Goal: Task Accomplishment & Management: Use online tool/utility

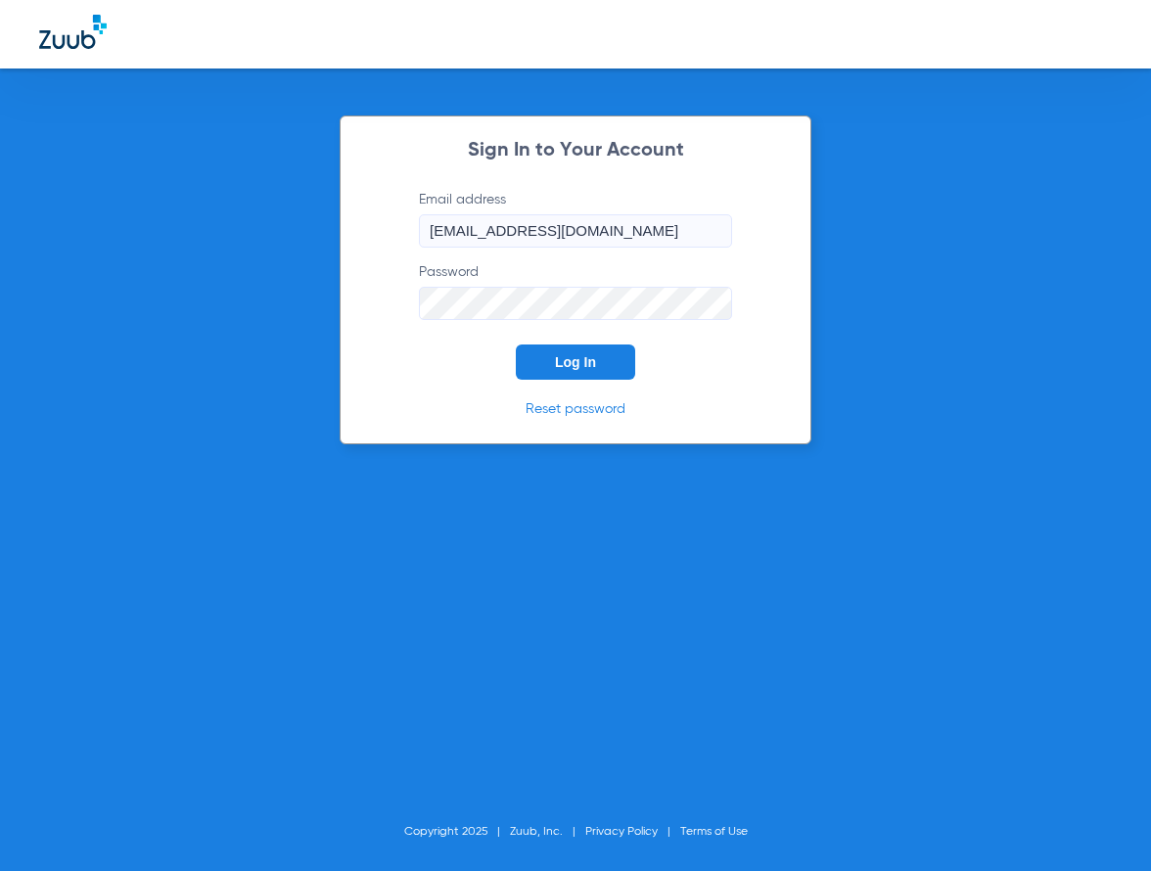
click at [581, 352] on button "Log In" at bounding box center [575, 361] width 119 height 35
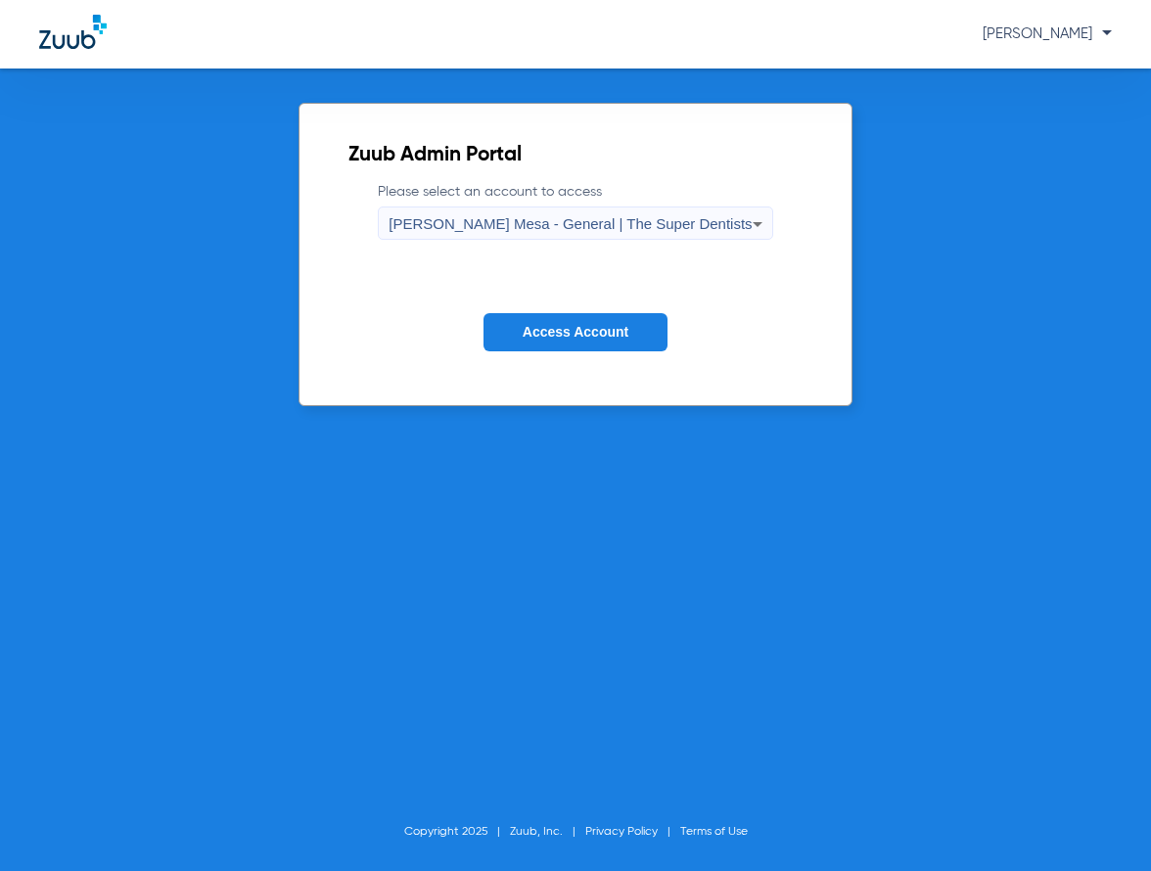
click at [626, 341] on button "Access Account" at bounding box center [575, 332] width 184 height 38
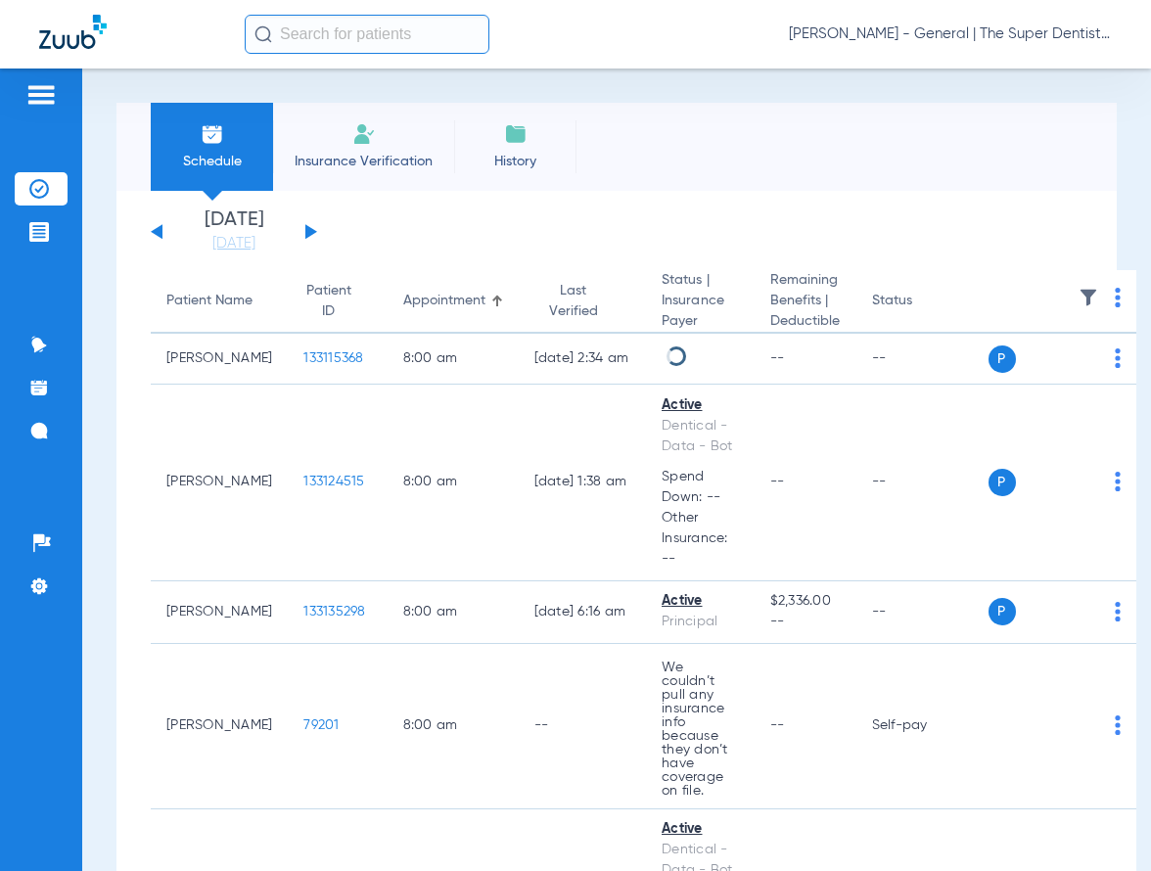
click at [314, 42] on input "text" at bounding box center [367, 34] width 245 height 39
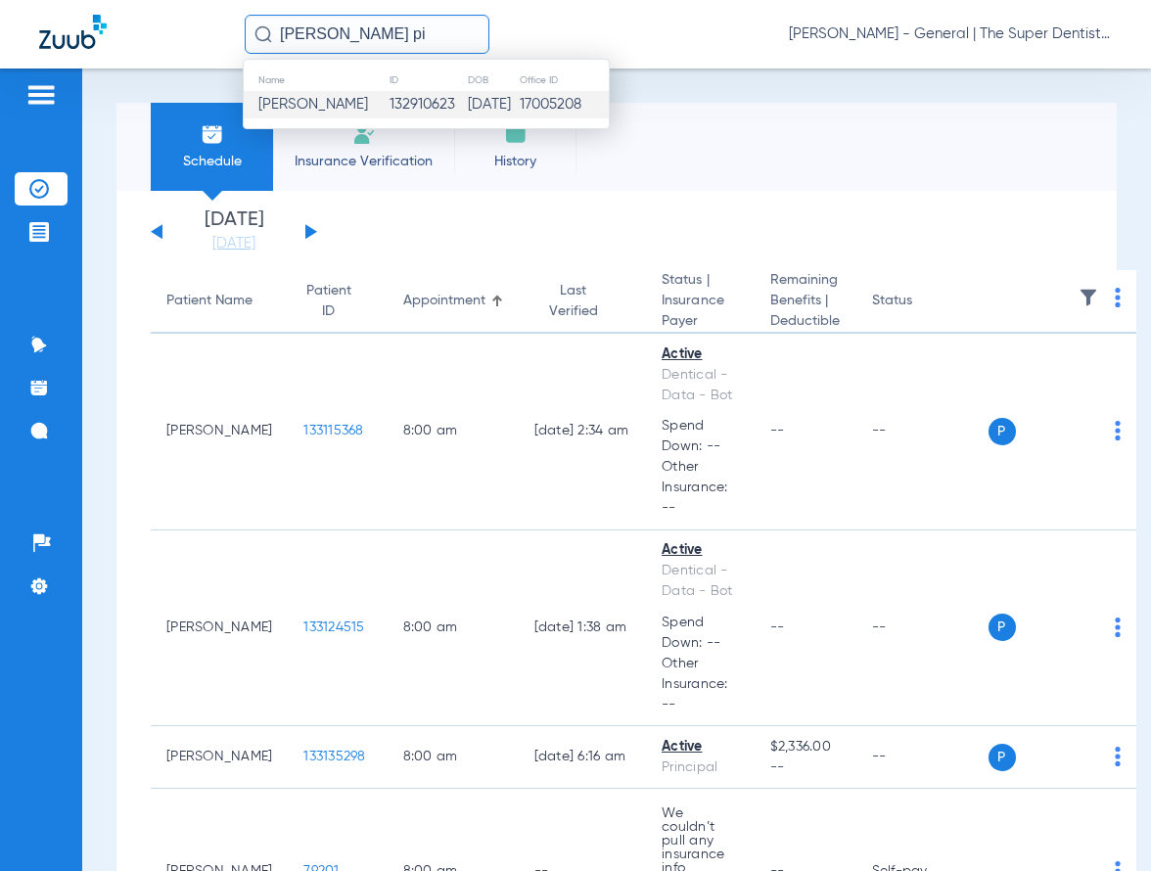
click at [351, 117] on td "[PERSON_NAME]" at bounding box center [316, 104] width 145 height 27
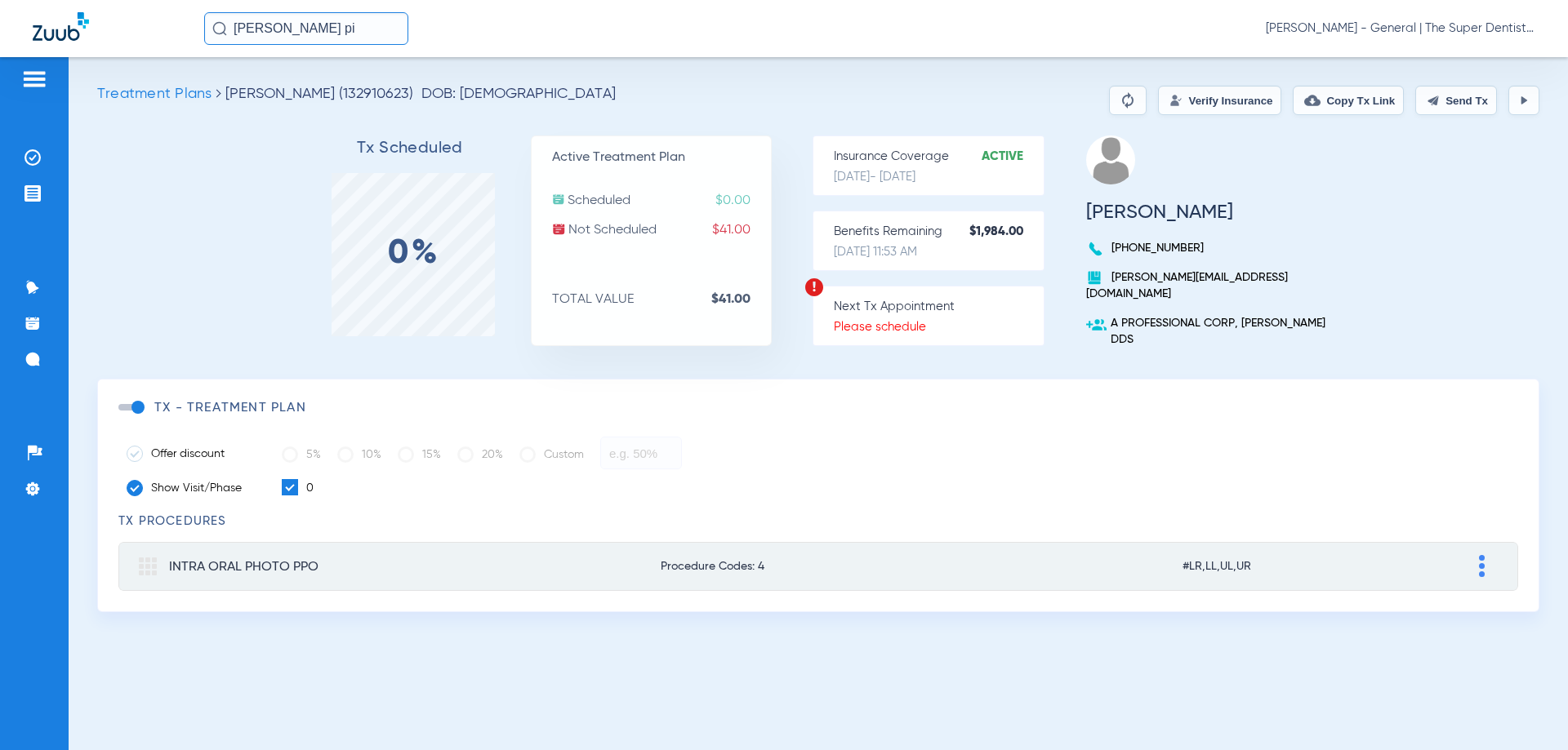
click at [1177, 94] on button "Verify Insurance" at bounding box center [1219, 100] width 124 height 29
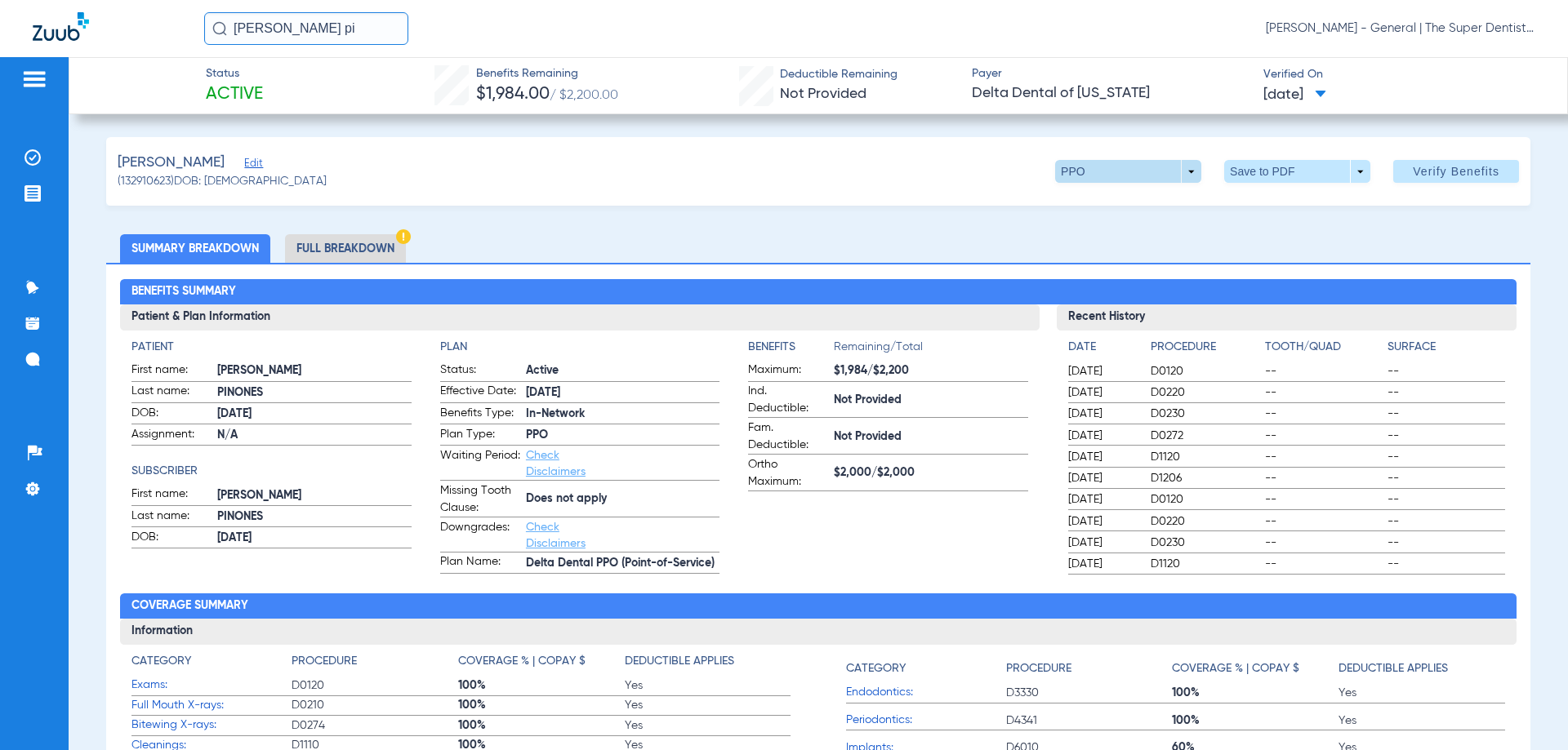
click at [1151, 175] on span at bounding box center [1127, 171] width 146 height 23
click at [925, 189] on div at bounding box center [784, 375] width 1568 height 750
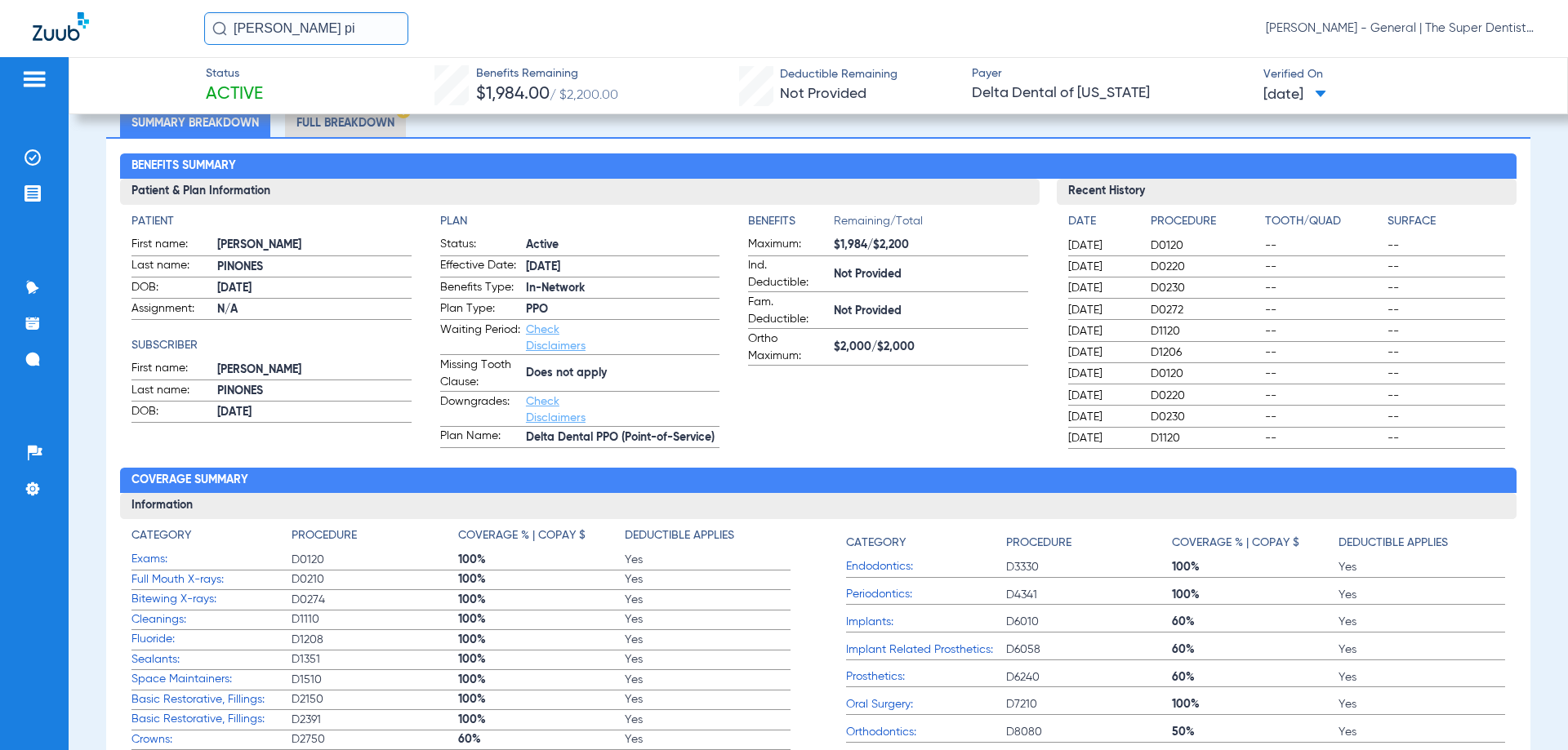
scroll to position [164, 0]
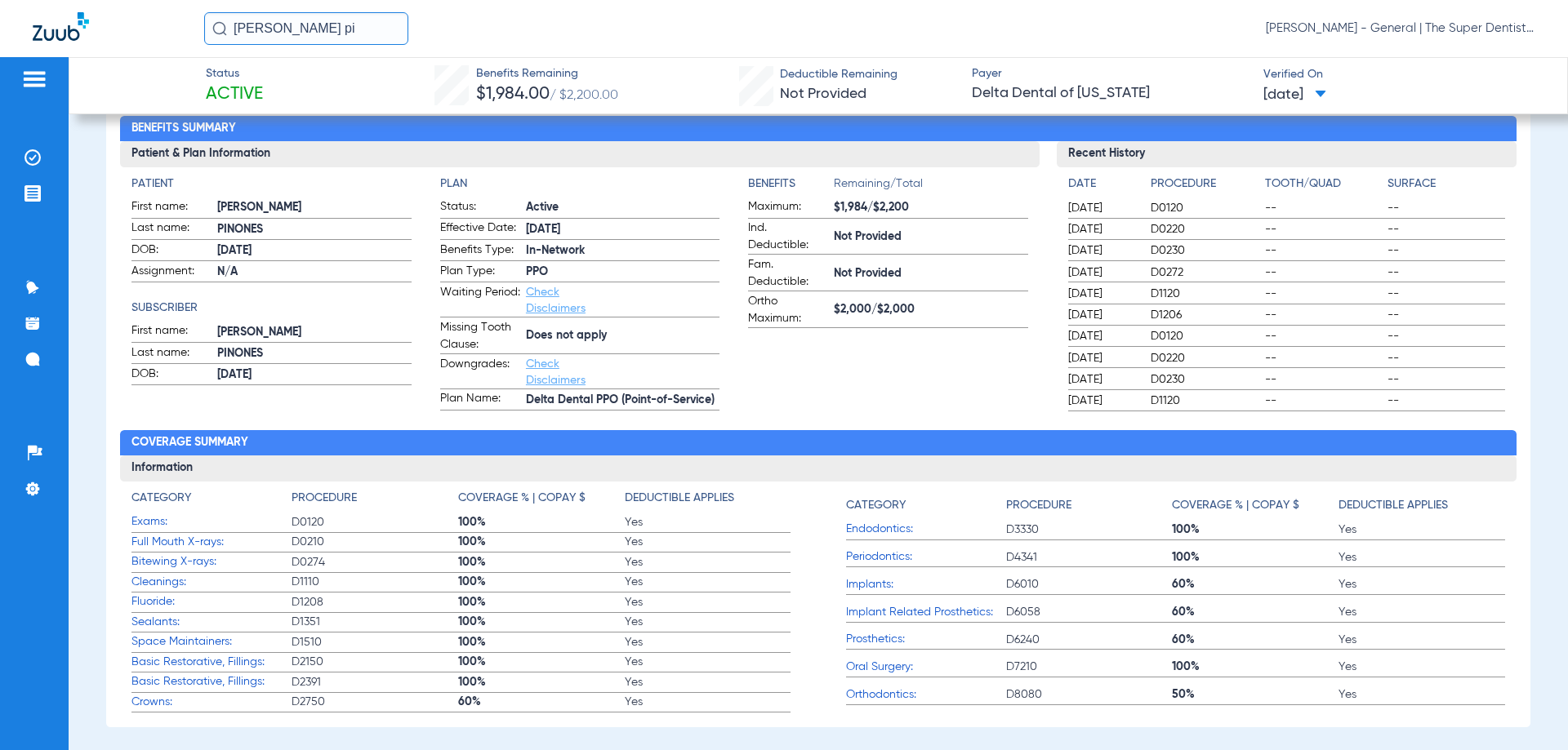
click at [915, 382] on app-benefits-information "Benefits Remaining/Total Maximum: $1,984/$2,200 Ind. Deductible: Not Provided F…" at bounding box center [887, 293] width 280 height 235
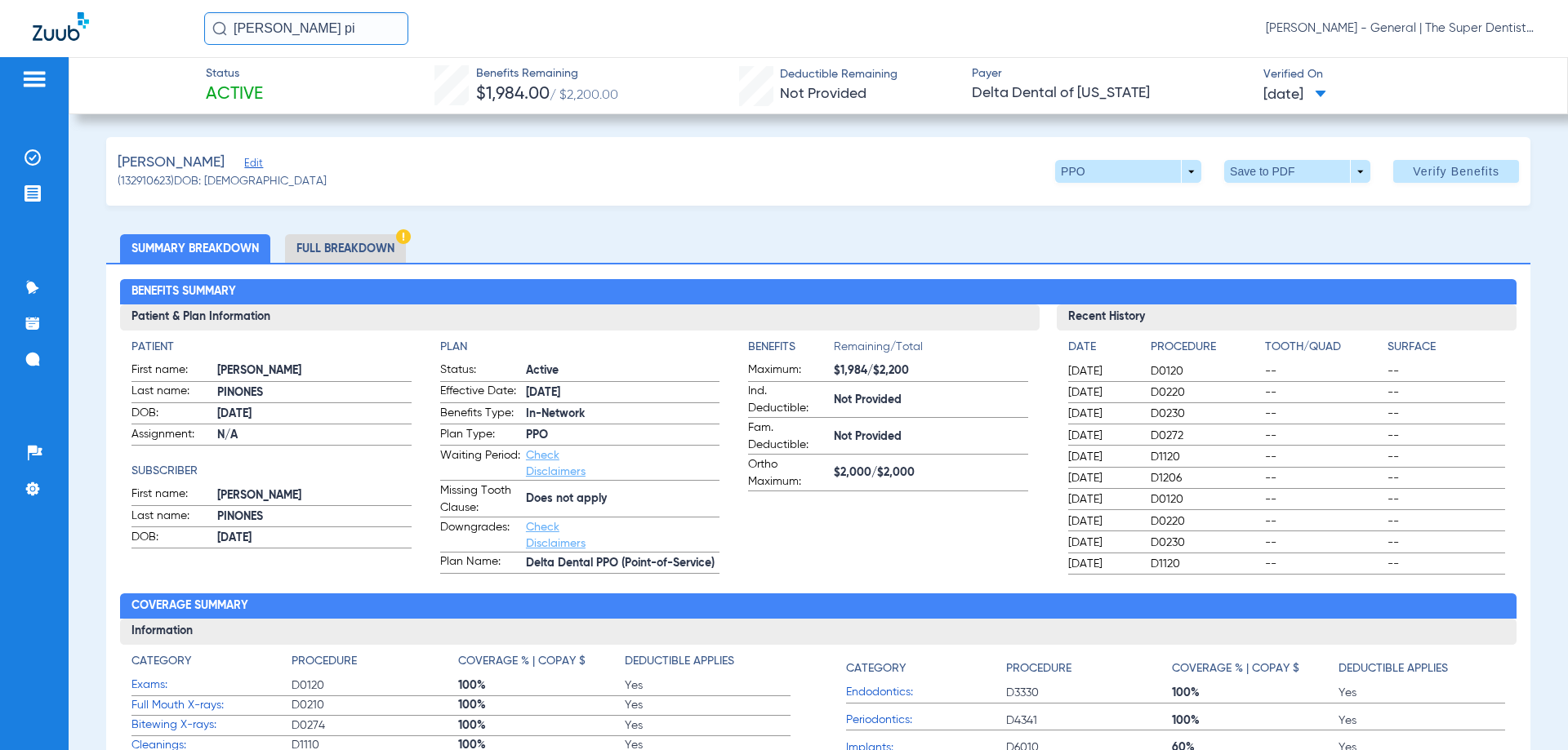
click at [371, 245] on li "Full Breakdown" at bounding box center [345, 249] width 121 height 28
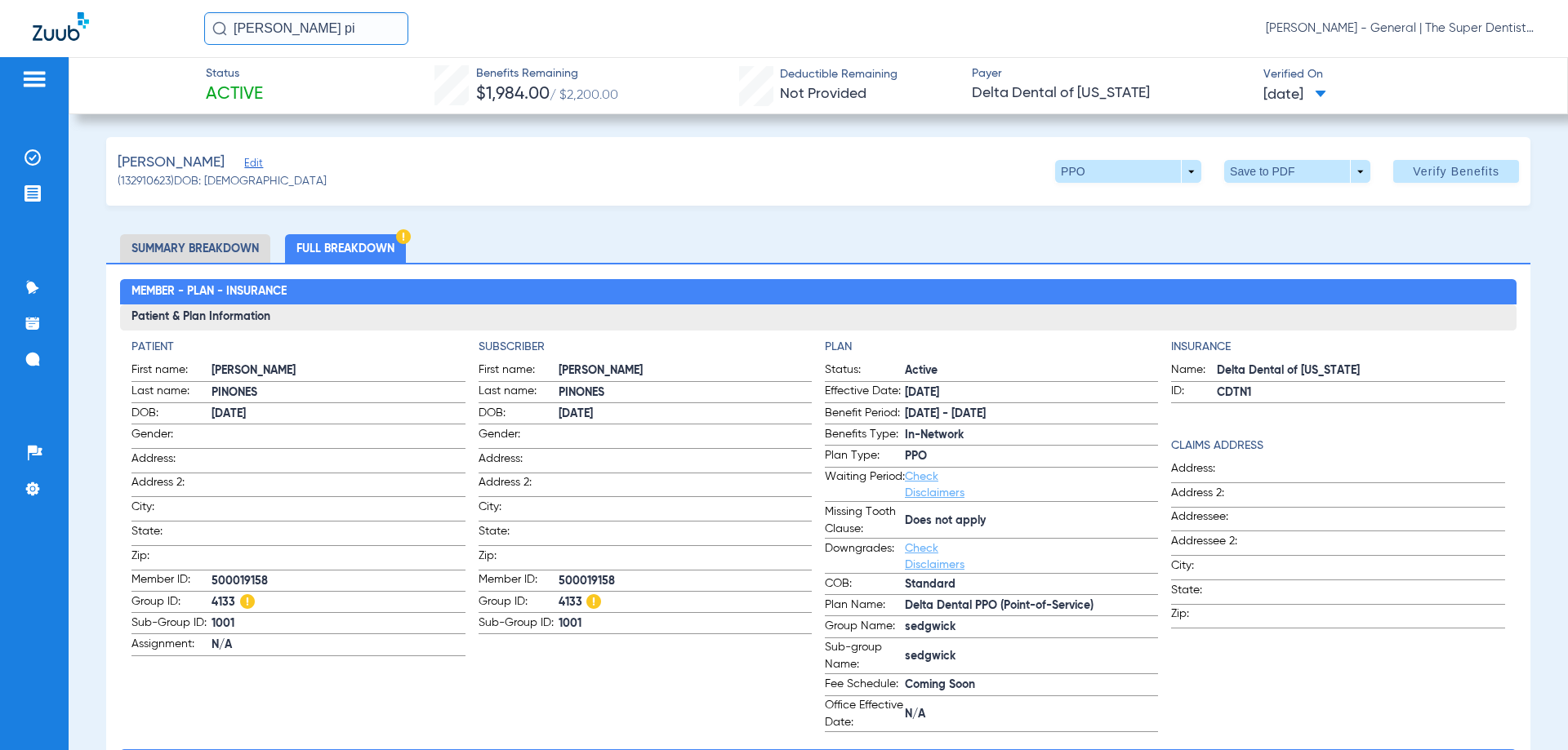
drag, startPoint x: 1348, startPoint y: 366, endPoint x: 1210, endPoint y: 372, distance: 138.1
click at [1217, 372] on span "Delta Dental of [US_STATE]" at bounding box center [1360, 370] width 287 height 18
copy span "Delta Dental of [US_STATE]"
click at [860, 322] on h3 "Patient & Plan Information" at bounding box center [818, 317] width 1395 height 26
drag, startPoint x: 471, startPoint y: 72, endPoint x: 624, endPoint y: 105, distance: 156.5
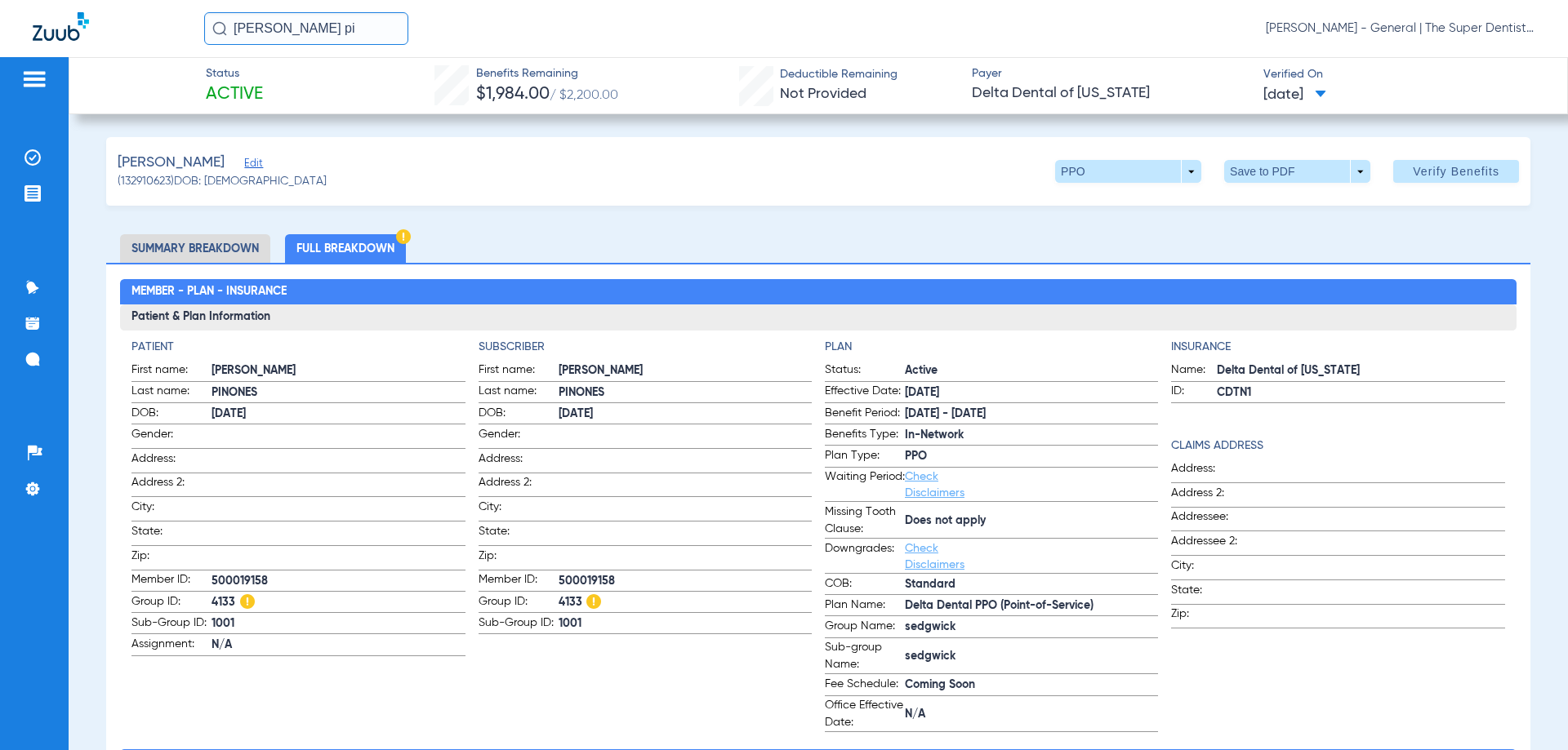
click at [624, 105] on div "Status Active Benefits Remaining $1,984.00 / $2,200.00 Deductible Remaining Not…" at bounding box center [818, 85] width 1499 height 57
copy div "Benefits Remaining $1,984.00 / $2,200.00"
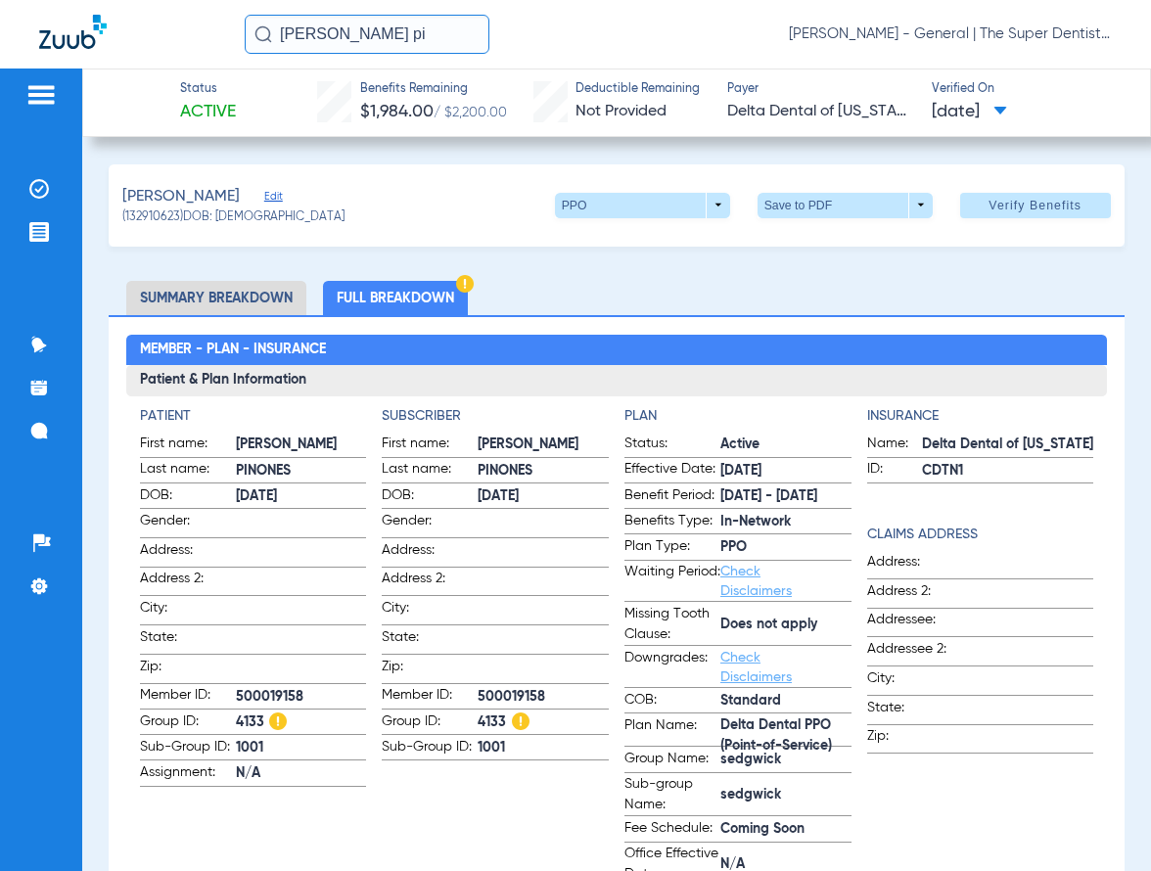
drag, startPoint x: 359, startPoint y: 32, endPoint x: -42, endPoint y: -19, distance: 404.4
click at [0, 0] on html "[PERSON_NAME] pi [PERSON_NAME] Mesa - General | The Super Dentists Patients Ins…" at bounding box center [575, 435] width 1151 height 871
click at [373, 40] on input "[PERSON_NAME]" at bounding box center [367, 34] width 245 height 39
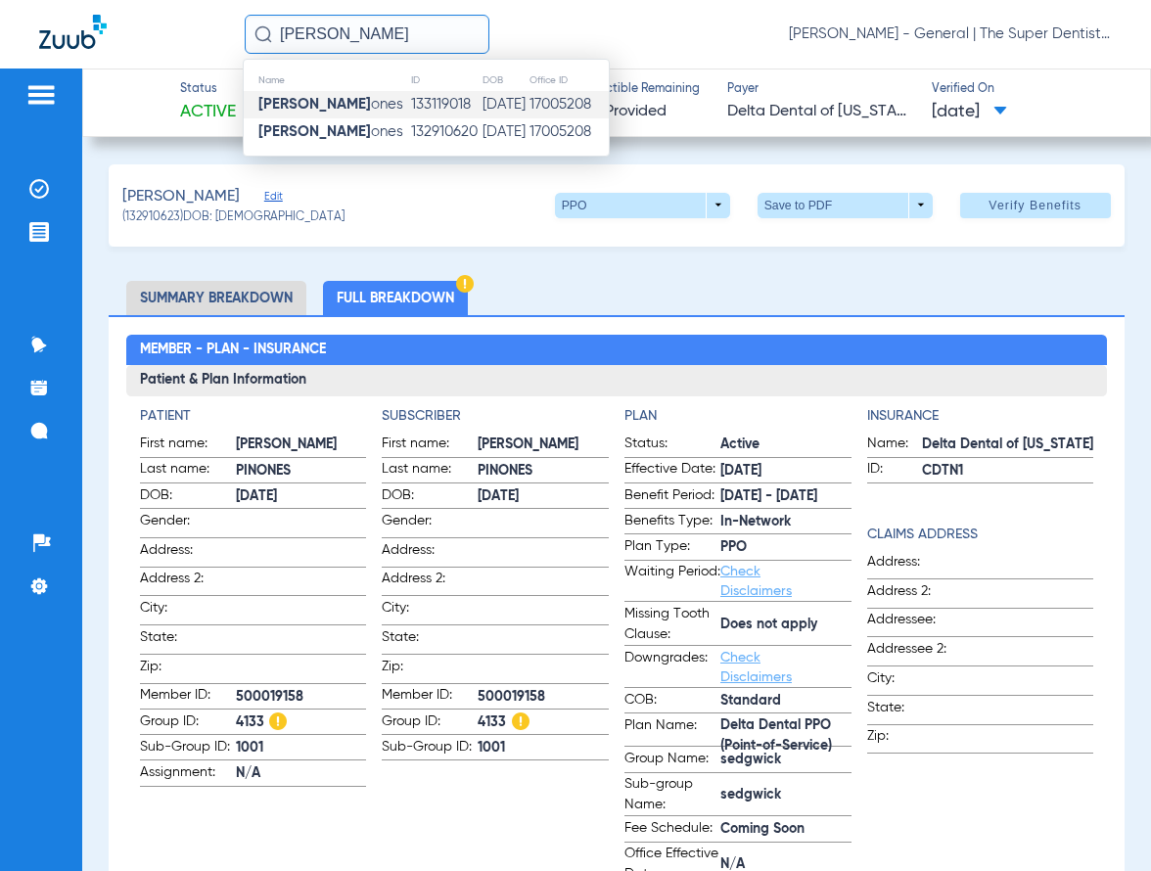
click at [432, 111] on td "133119018" at bounding box center [445, 104] width 71 height 27
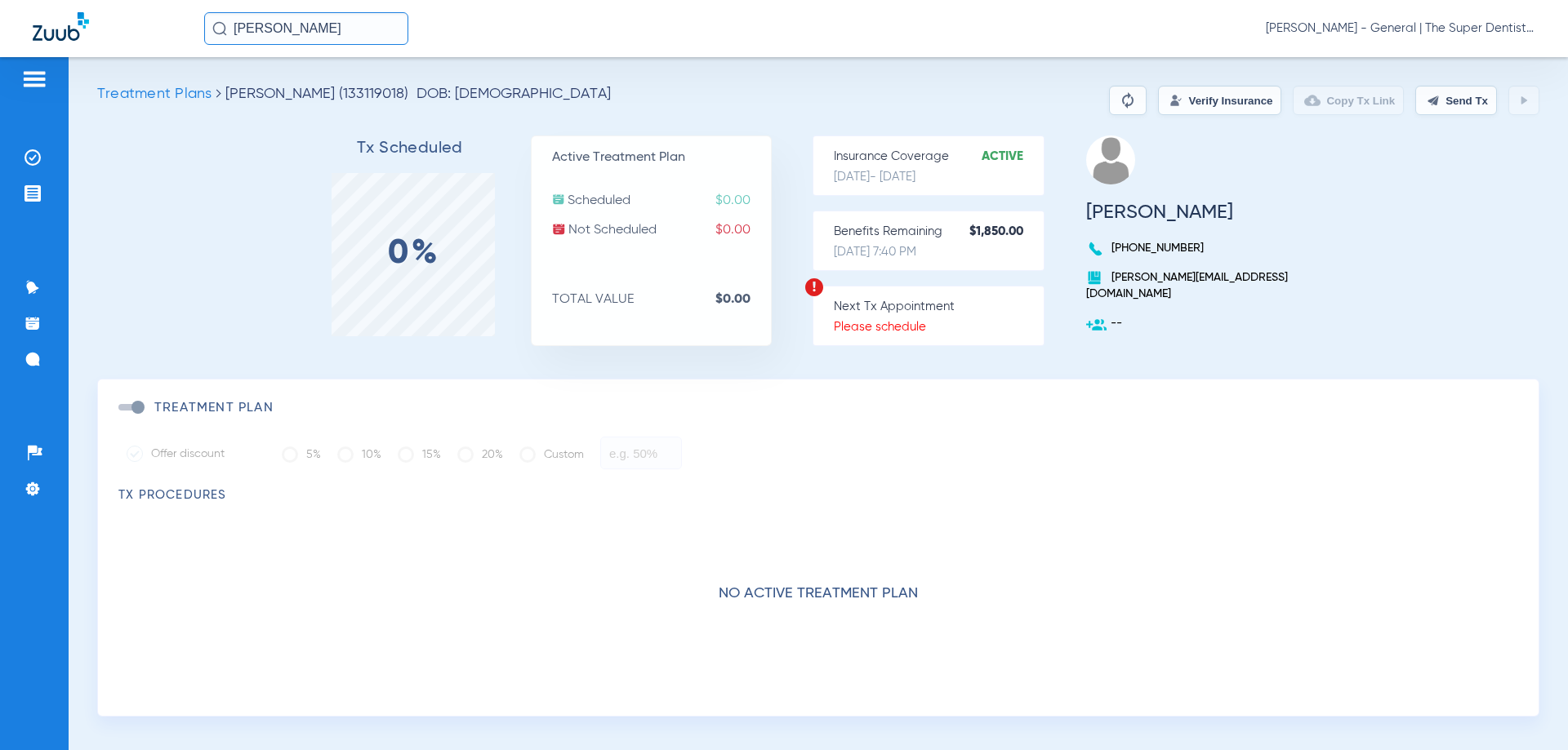
click at [1205, 111] on button "Verify Insurance" at bounding box center [1219, 100] width 124 height 29
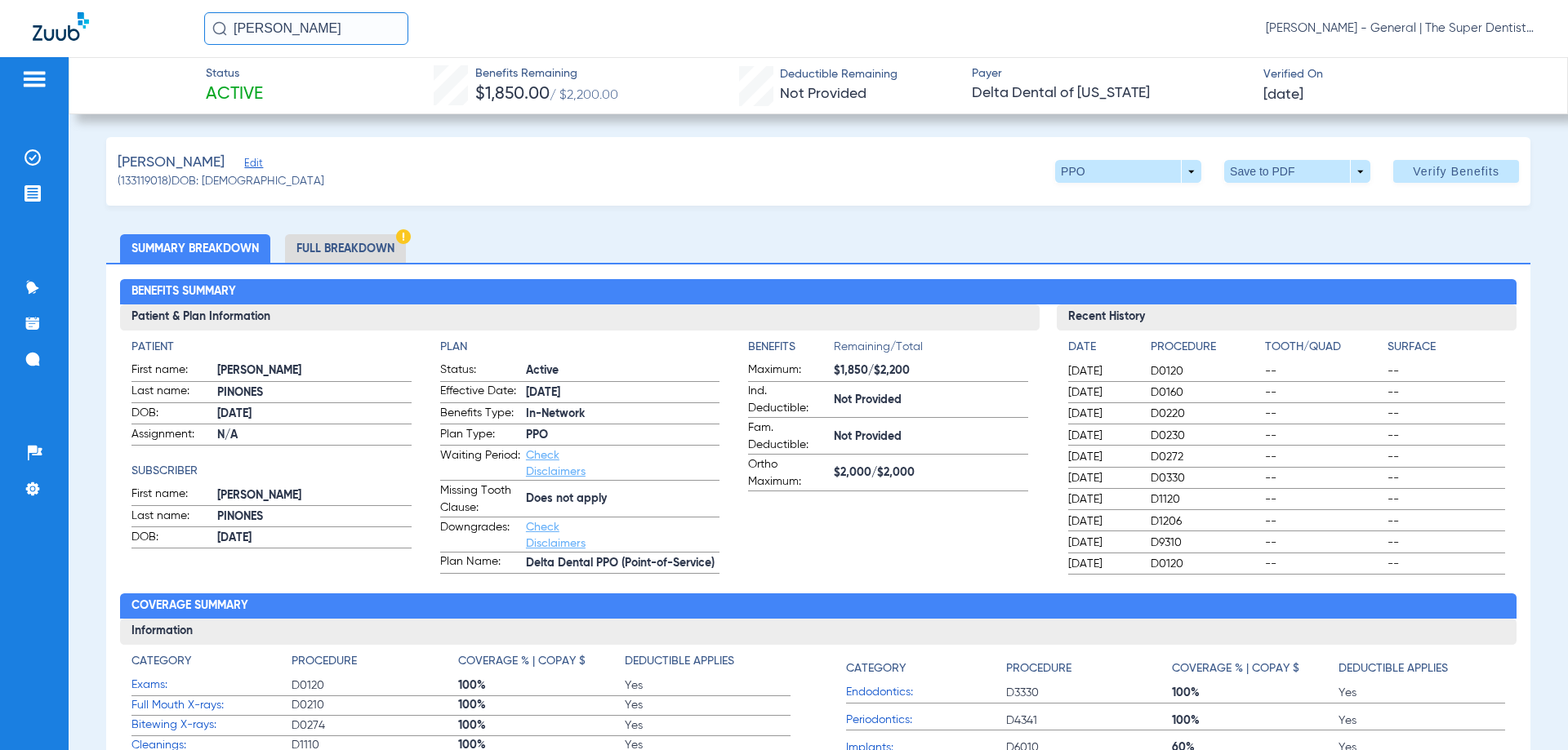
click at [340, 236] on li "Full Breakdown" at bounding box center [345, 249] width 121 height 28
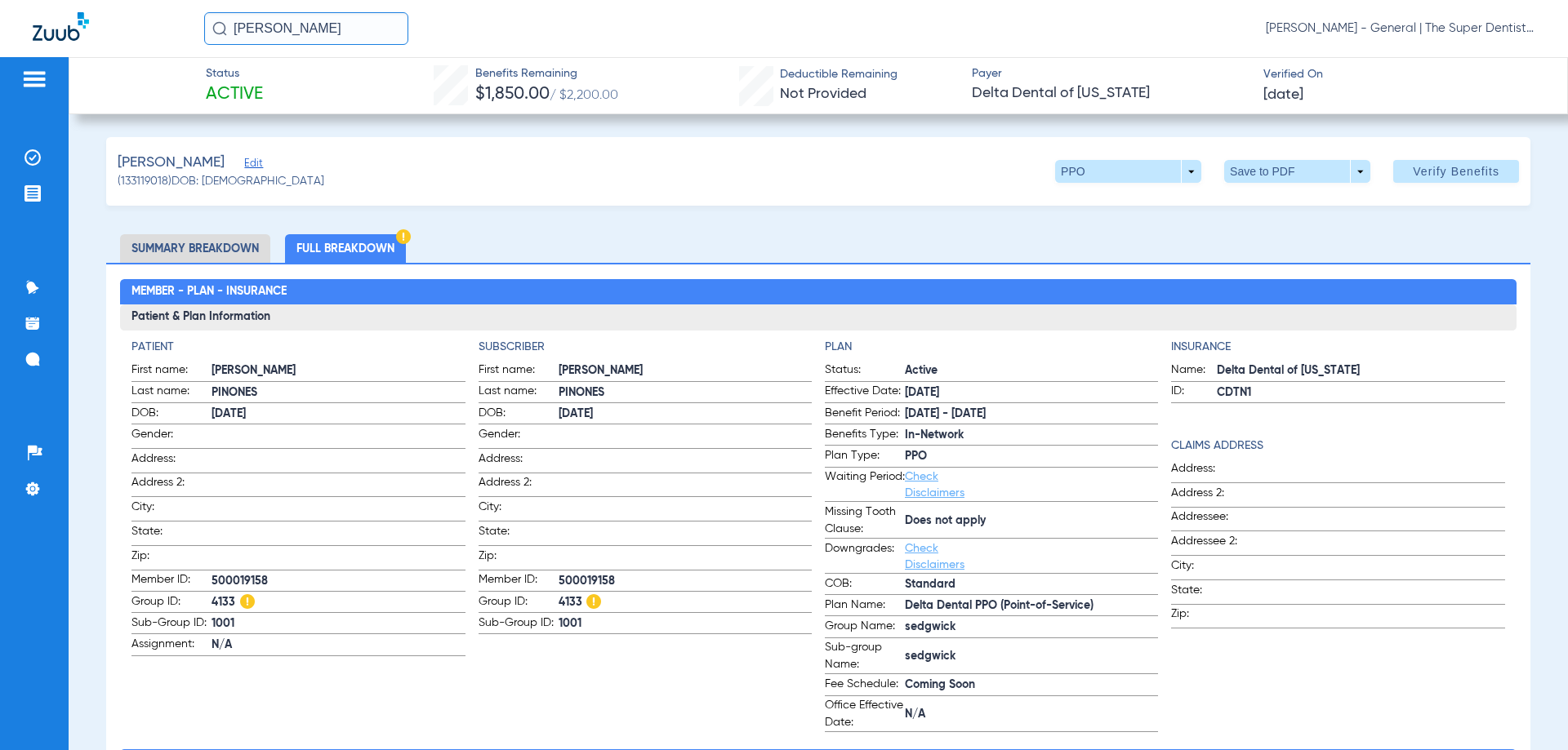
click at [815, 258] on ul "Summary Breakdown Full Breakdown" at bounding box center [818, 249] width 1424 height 28
drag, startPoint x: 265, startPoint y: 27, endPoint x: 173, endPoint y: 23, distance: 92.1
click at [173, 23] on div "[PERSON_NAME] [PERSON_NAME] Mesa - General | The Super Dentists" at bounding box center [784, 28] width 1568 height 57
click at [330, 28] on input "[PERSON_NAME]" at bounding box center [306, 28] width 204 height 33
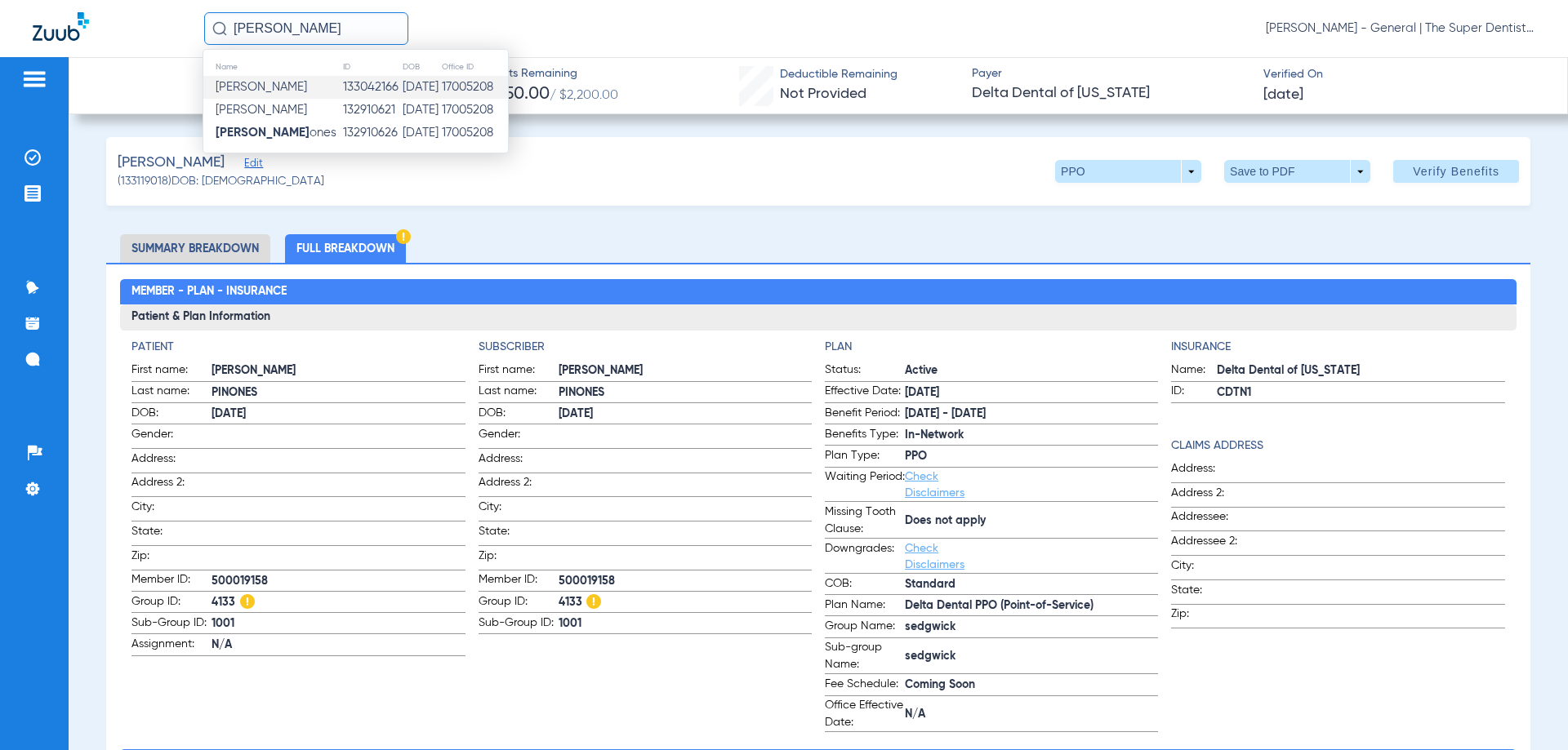
type input "[PERSON_NAME]"
click at [342, 90] on td "133042166" at bounding box center [371, 87] width 59 height 23
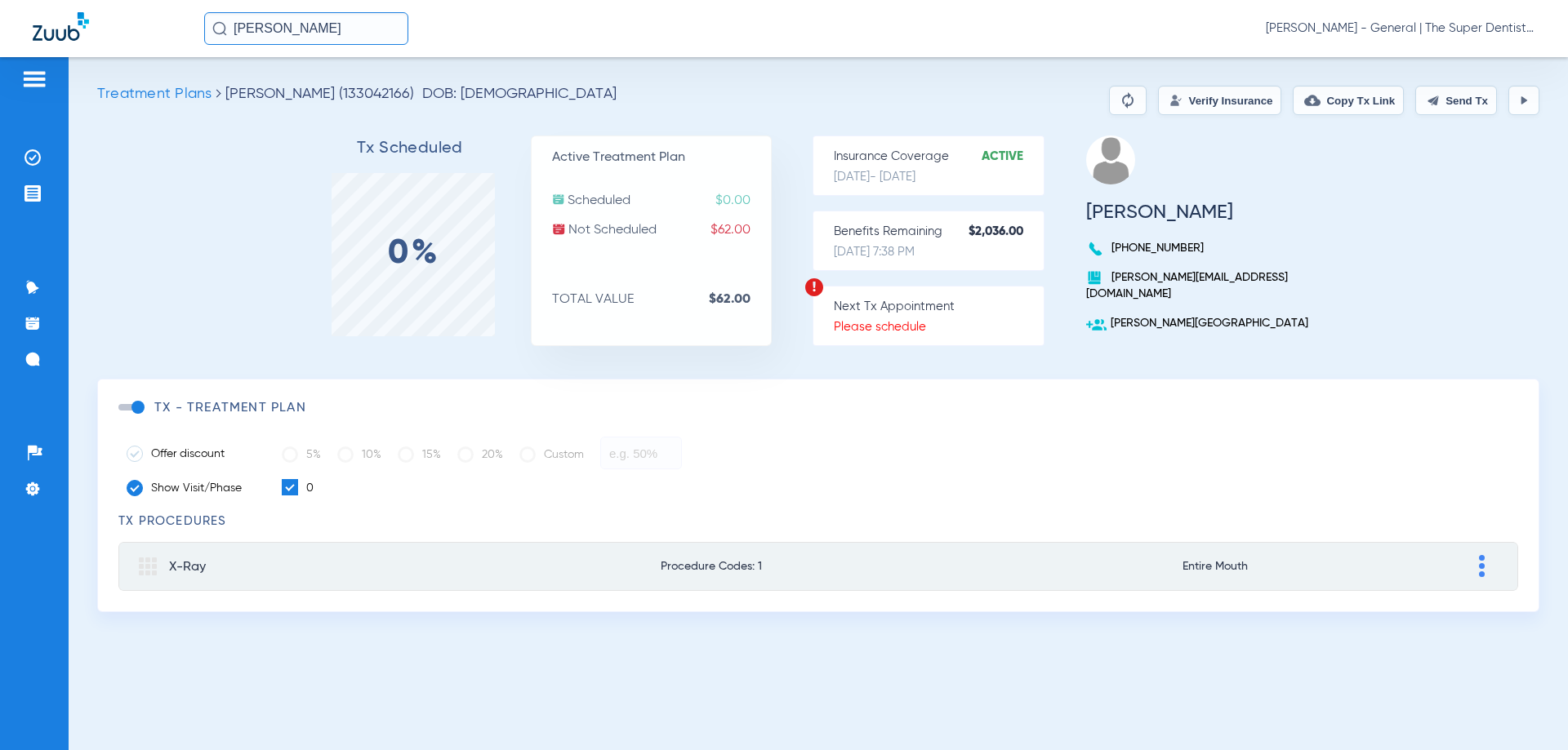
click at [1229, 105] on button "Verify Insurance" at bounding box center [1219, 100] width 124 height 29
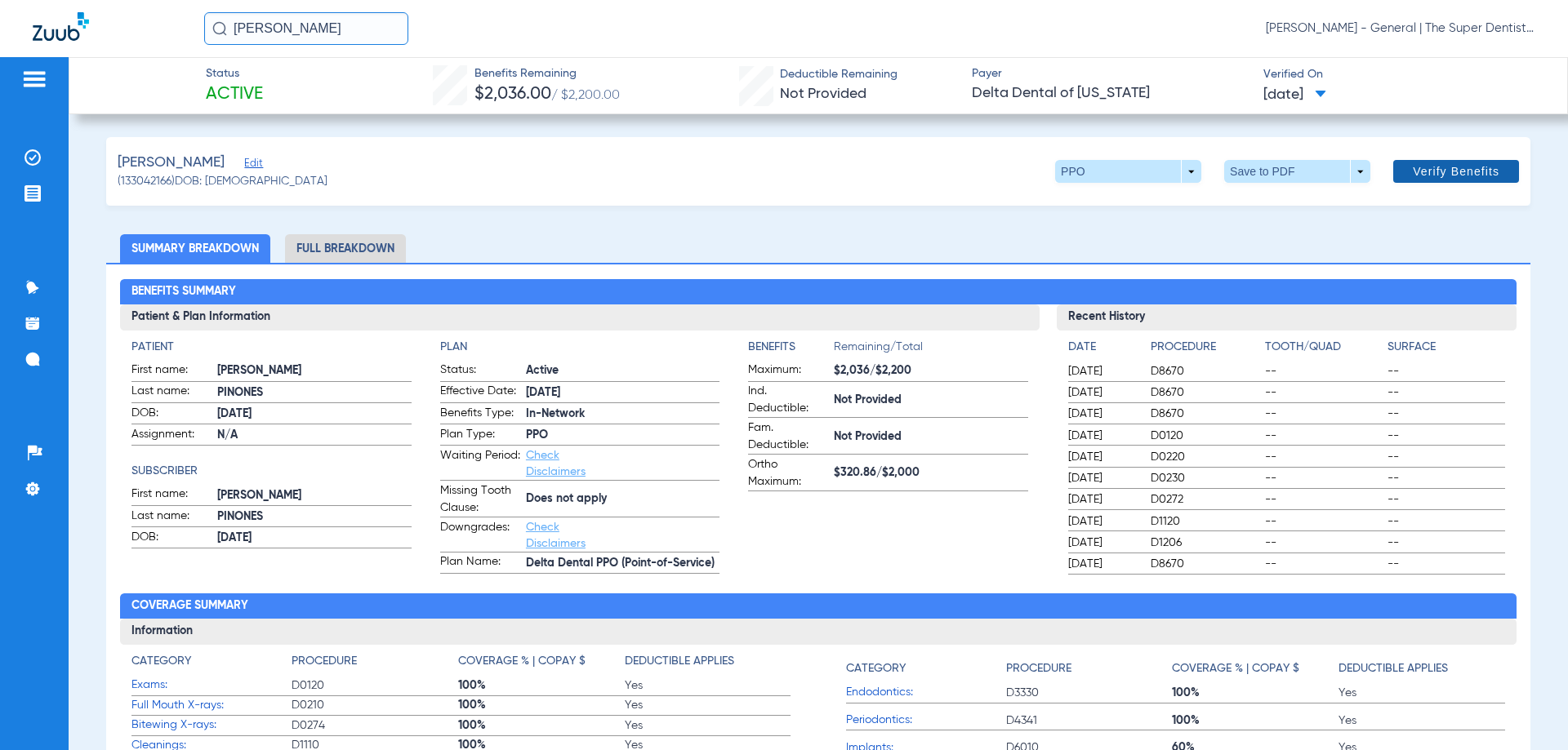
click at [1424, 174] on span "Verify Benefits" at bounding box center [1456, 172] width 87 height 13
